Goal: Check status: Check status

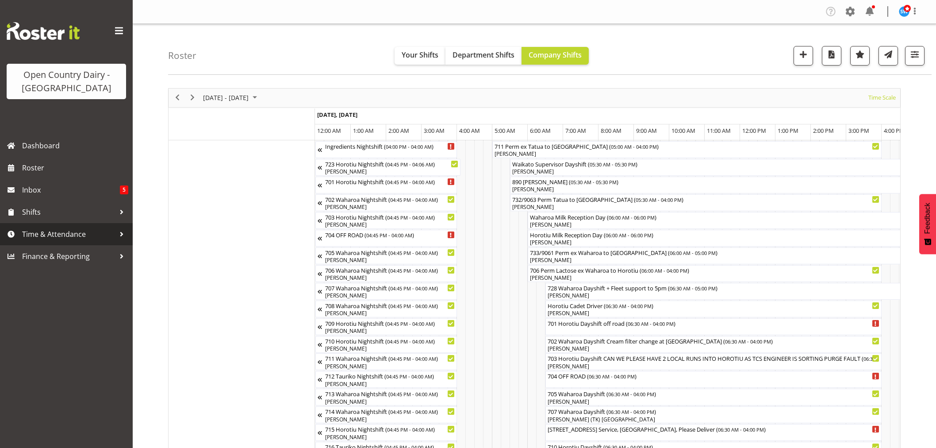
click at [40, 233] on span "Time & Attendance" at bounding box center [68, 233] width 93 height 13
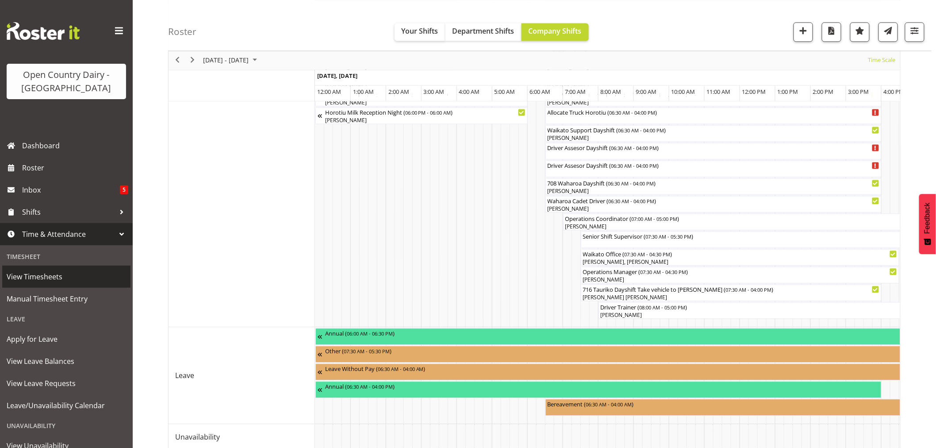
click at [46, 282] on span "View Timesheets" at bounding box center [66, 276] width 119 height 13
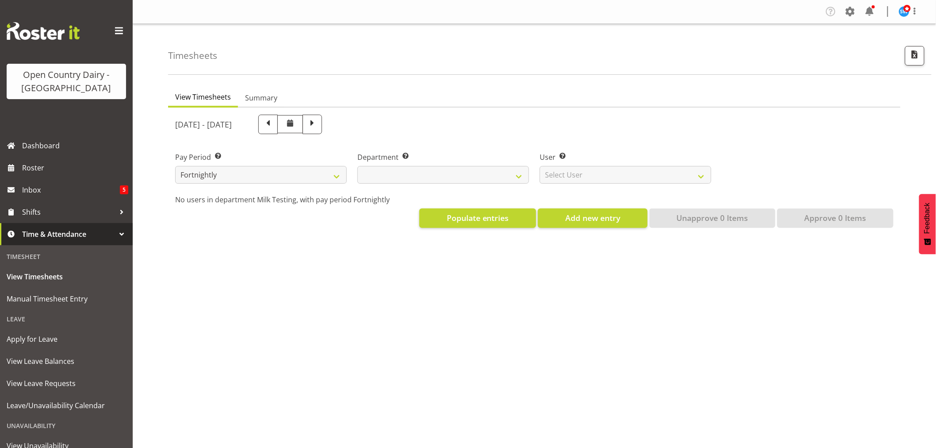
select select
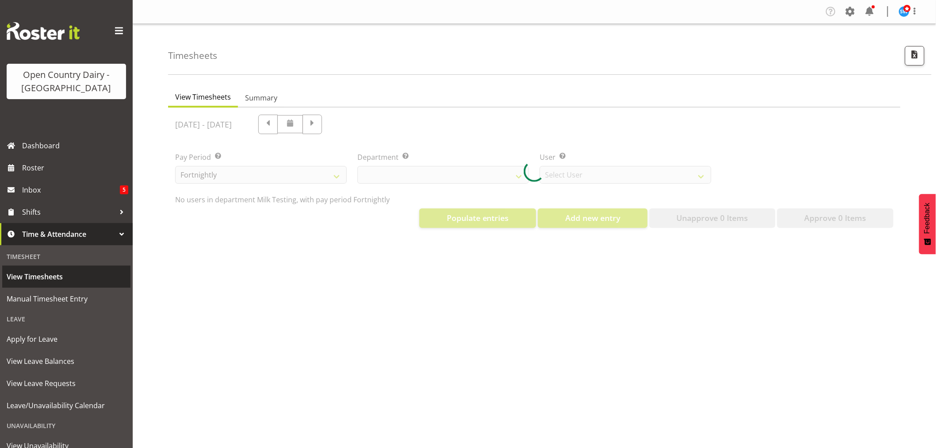
click at [46, 275] on span "View Timesheets" at bounding box center [66, 276] width 119 height 13
select select "733"
select select "7414"
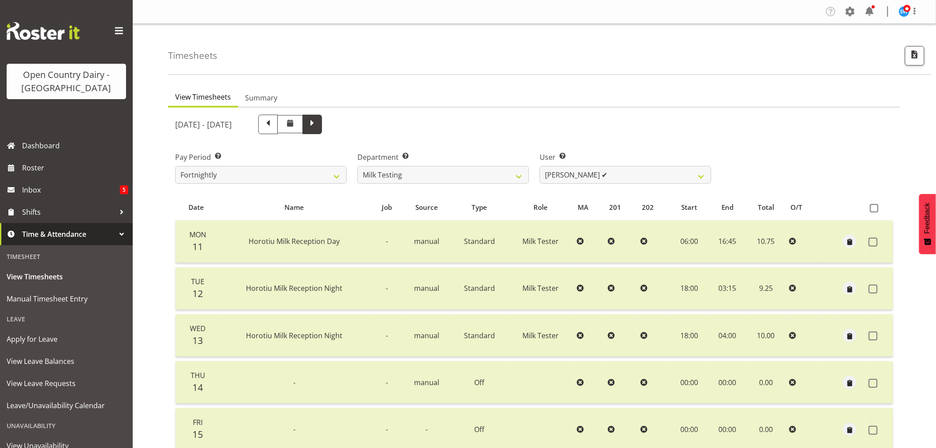
click at [318, 123] on span at bounding box center [311, 123] width 11 height 11
select select
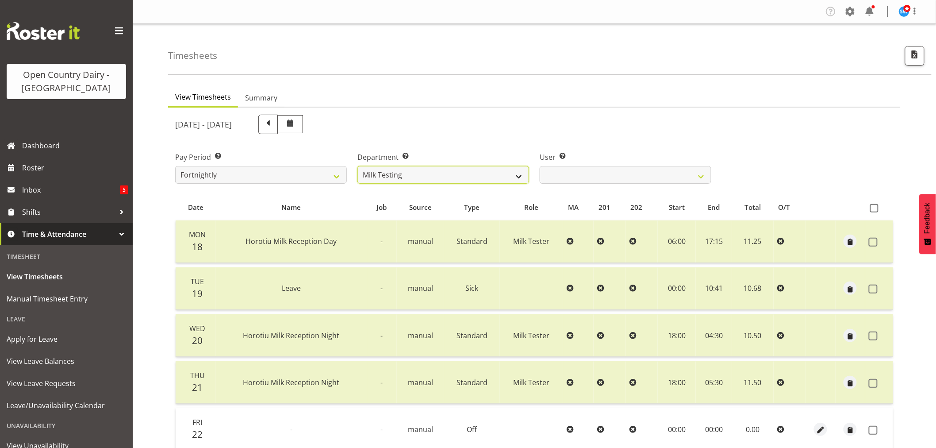
click at [520, 172] on select "701 702 703 704 705 706 707 708 709 710 711 712 713 714 715 716 717 718 719 720" at bounding box center [443, 175] width 172 height 18
select select "898"
click at [357, 166] on select "701 702 703 704 705 706 707 708 709 710 711 712 713 714 715 716 717 718 719 720" at bounding box center [443, 175] width 172 height 18
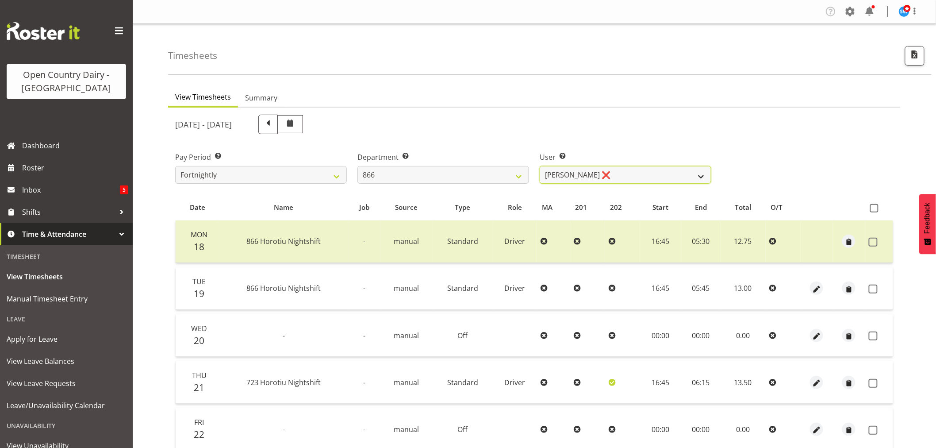
click at [653, 175] on select "Harshdeep Singh ❌ Jacques Nel ❌ Navreet Jawanda ❌ Neil Abrahams ❌" at bounding box center [625, 175] width 172 height 18
select select "11210"
click at [539, 166] on select "Harshdeep Singh ❌ Jacques Nel ❌ Navreet Jawanda ❌ Neil Abrahams ❌" at bounding box center [625, 175] width 172 height 18
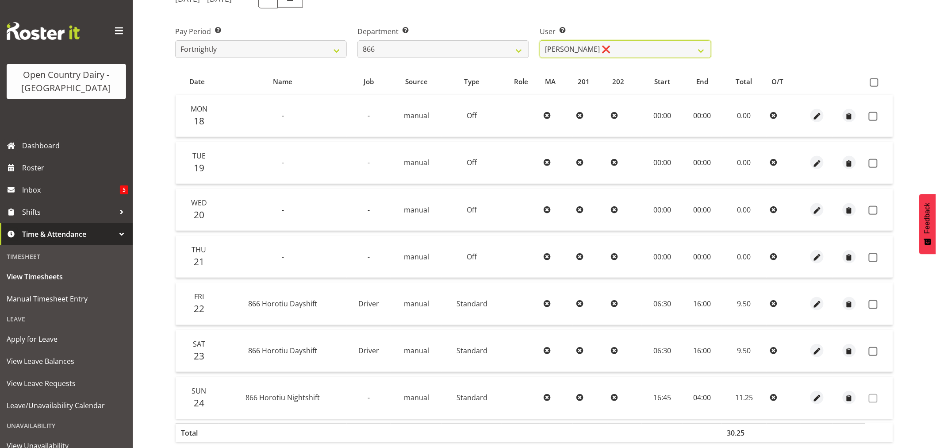
scroll to position [168, 0]
